Goal: Transaction & Acquisition: Purchase product/service

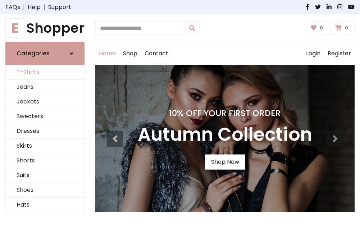
click at [45, 73] on link "T-Shirts" at bounding box center [45, 72] width 78 height 15
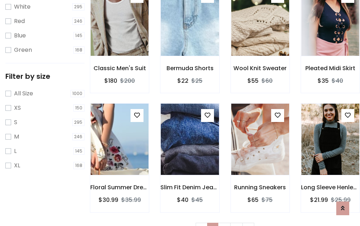
scroll to position [13, 0]
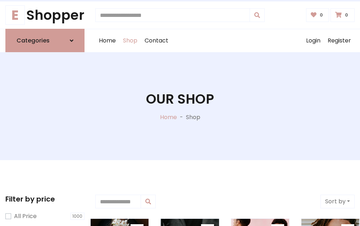
click at [180, 106] on h1 "Our Shop" at bounding box center [180, 99] width 68 height 16
click at [225, 41] on div "Home Shop Contact Log out Login Register" at bounding box center [225, 40] width 260 height 23
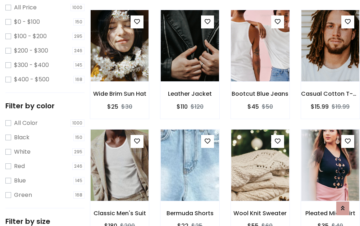
click at [260, 59] on img at bounding box center [260, 45] width 69 height 173
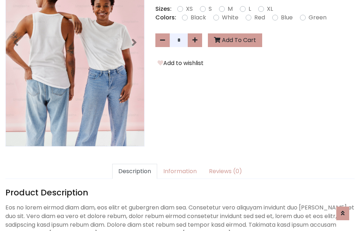
scroll to position [176, 0]
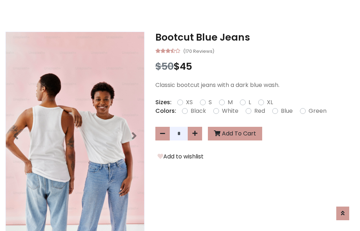
click at [255, 37] on h3 "Bootcut Blue Jeans" at bounding box center [255, 38] width 199 height 12
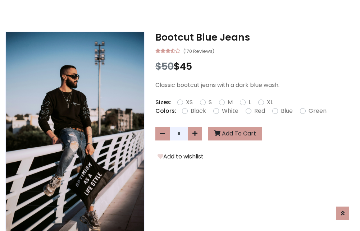
click at [255, 37] on h3 "Bootcut Blue Jeans" at bounding box center [255, 38] width 199 height 12
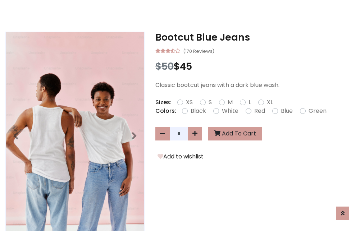
click at [255, 37] on h3 "Bootcut Blue Jeans" at bounding box center [255, 38] width 199 height 12
